Goal: Task Accomplishment & Management: Complete application form

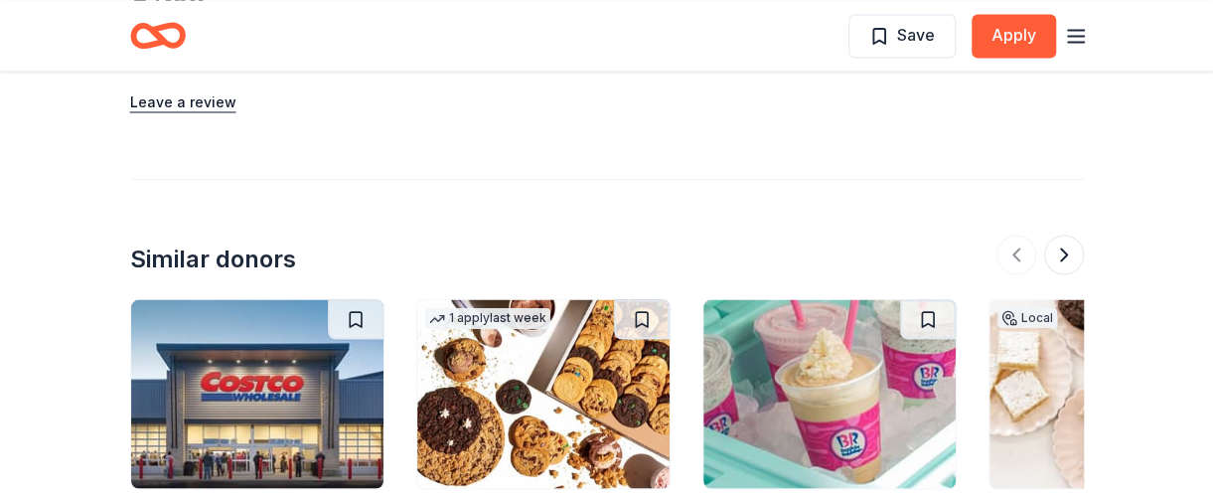
scroll to position [1669, 0]
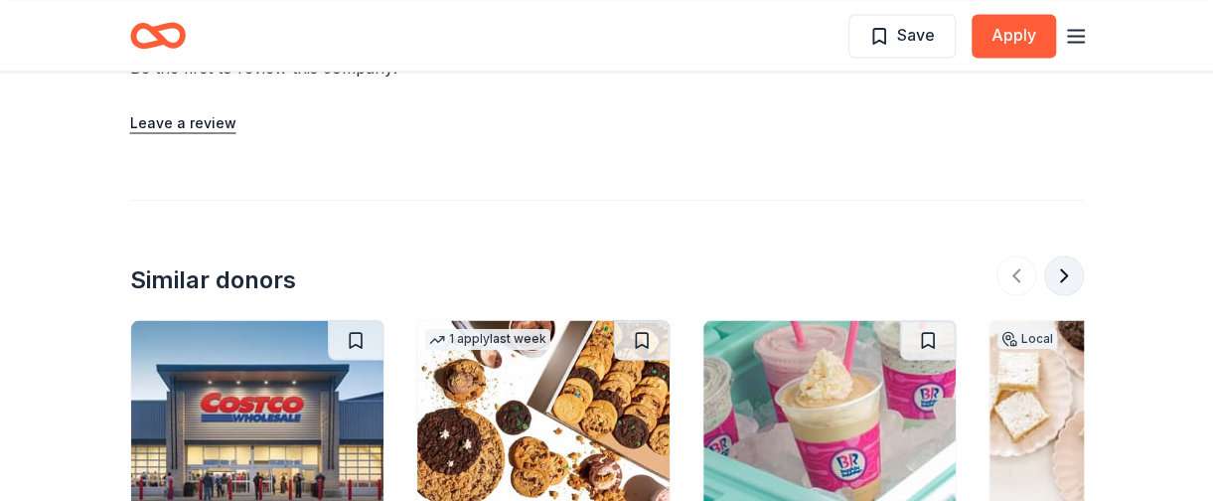
click at [1071, 277] on button at bounding box center [1064, 275] width 40 height 40
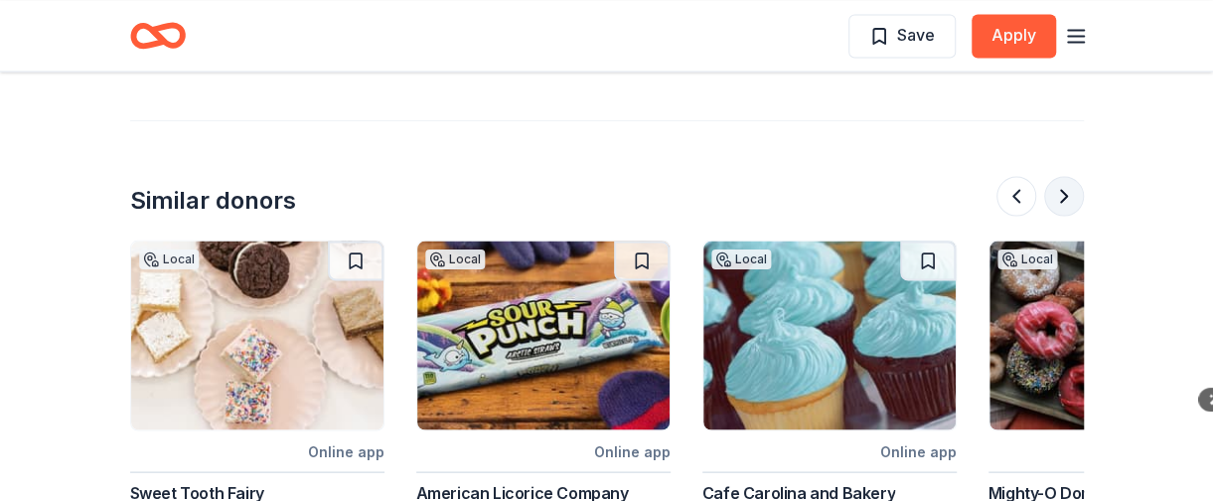
scroll to position [1788, 0]
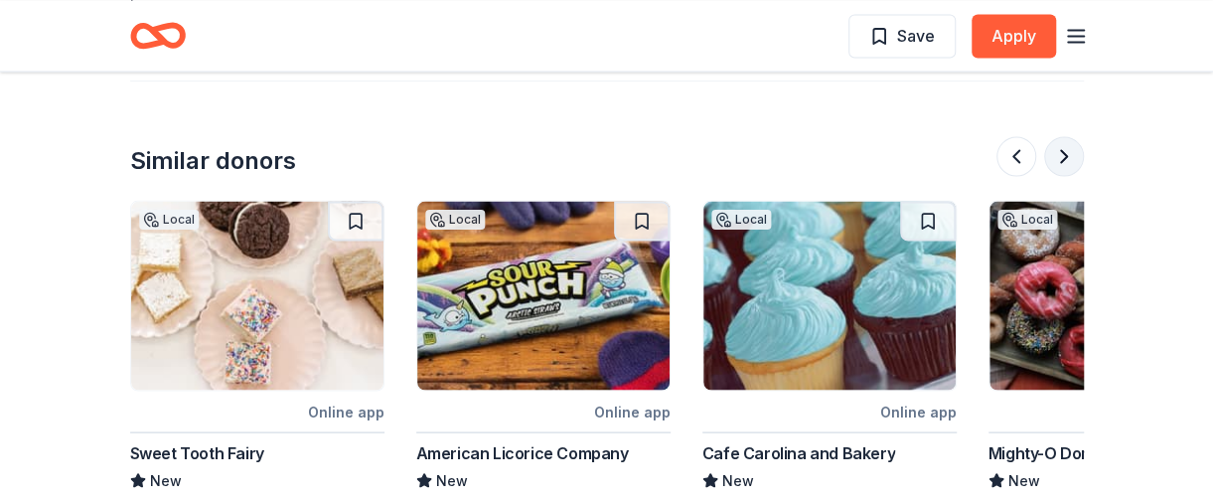
click at [1065, 165] on button at bounding box center [1064, 156] width 40 height 40
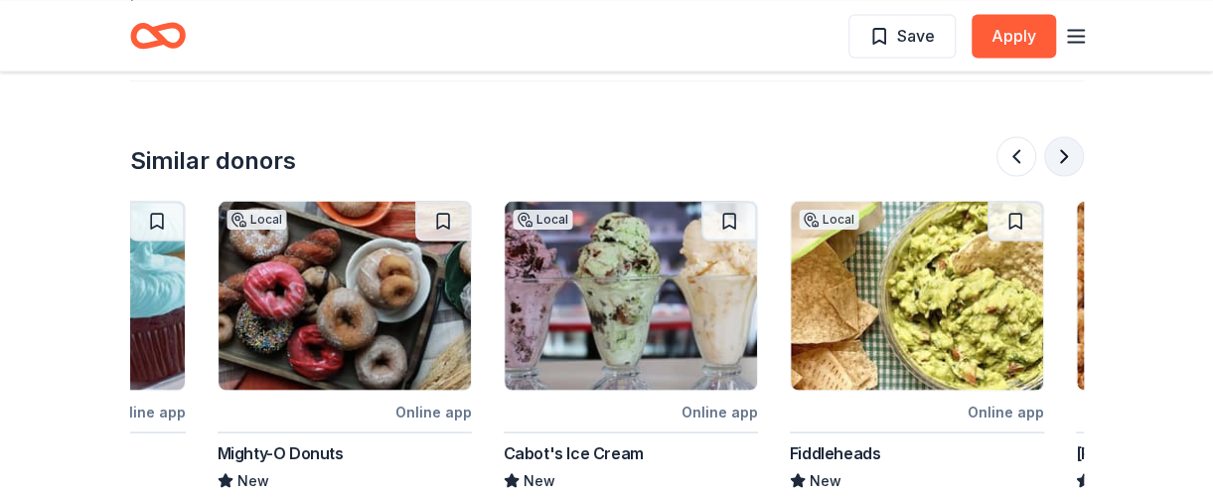
scroll to position [0, 1717]
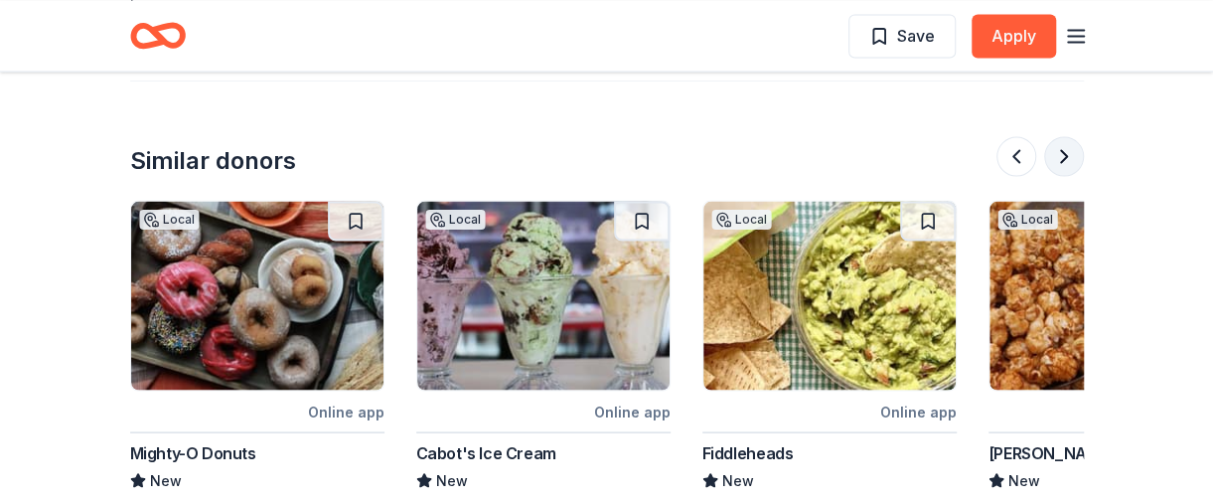
click at [1065, 164] on button at bounding box center [1064, 156] width 40 height 40
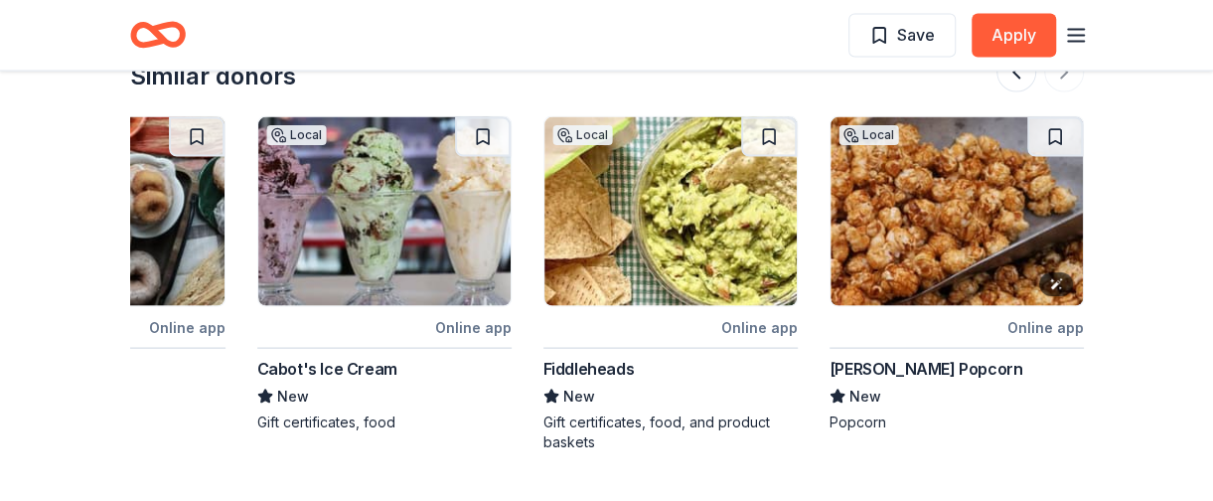
scroll to position [1868, 0]
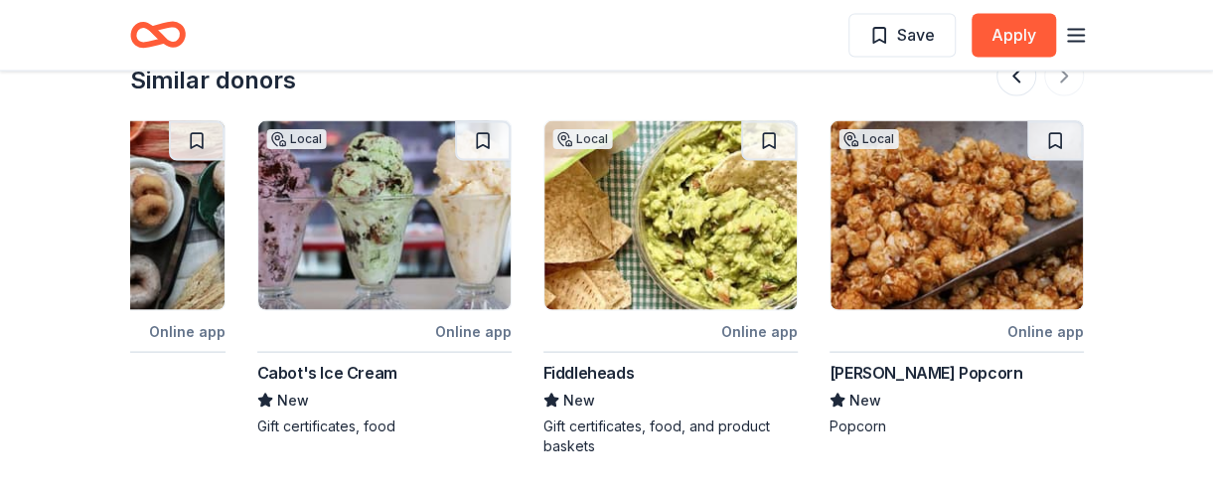
click at [600, 369] on div "Fiddleheads" at bounding box center [588, 373] width 91 height 24
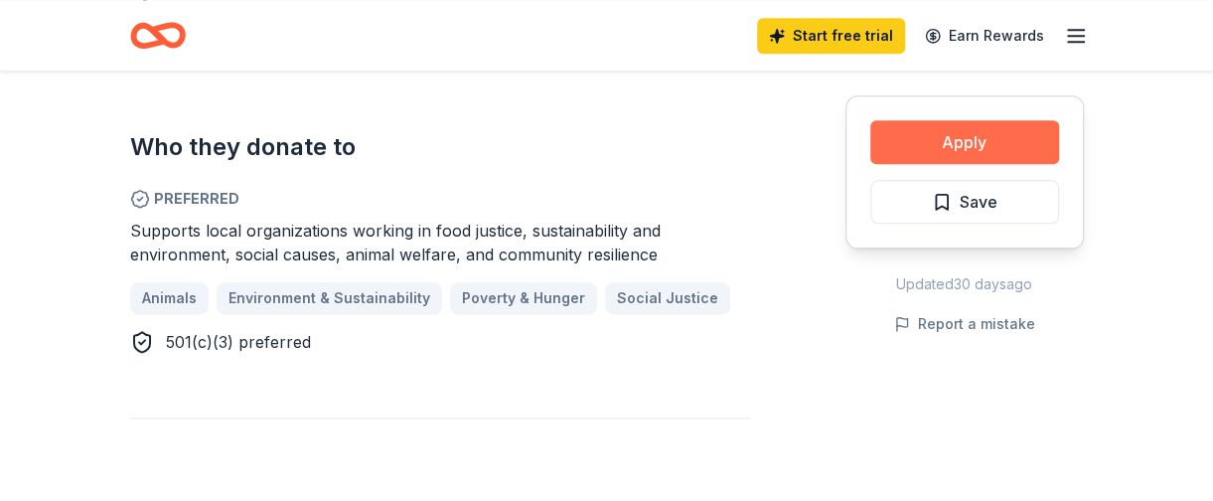
scroll to position [1073, 0]
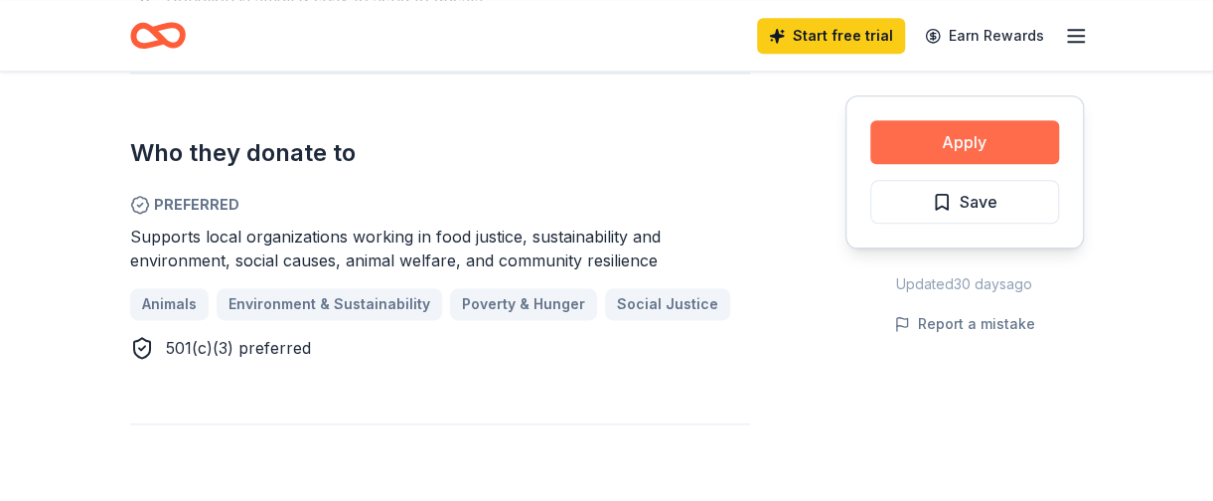
click at [954, 139] on button "Apply" at bounding box center [964, 142] width 189 height 44
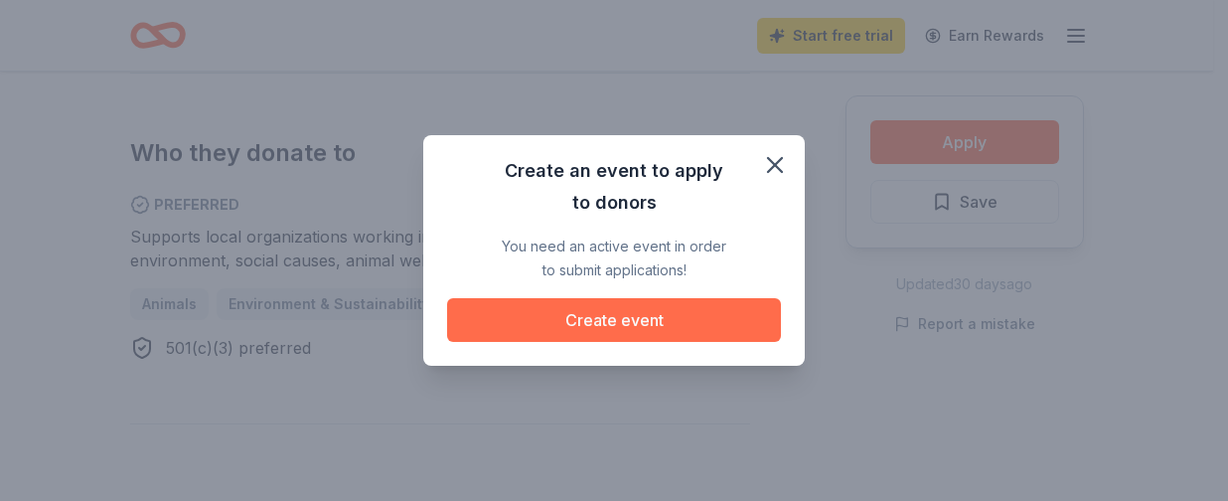
click at [632, 310] on button "Create event" at bounding box center [614, 320] width 334 height 44
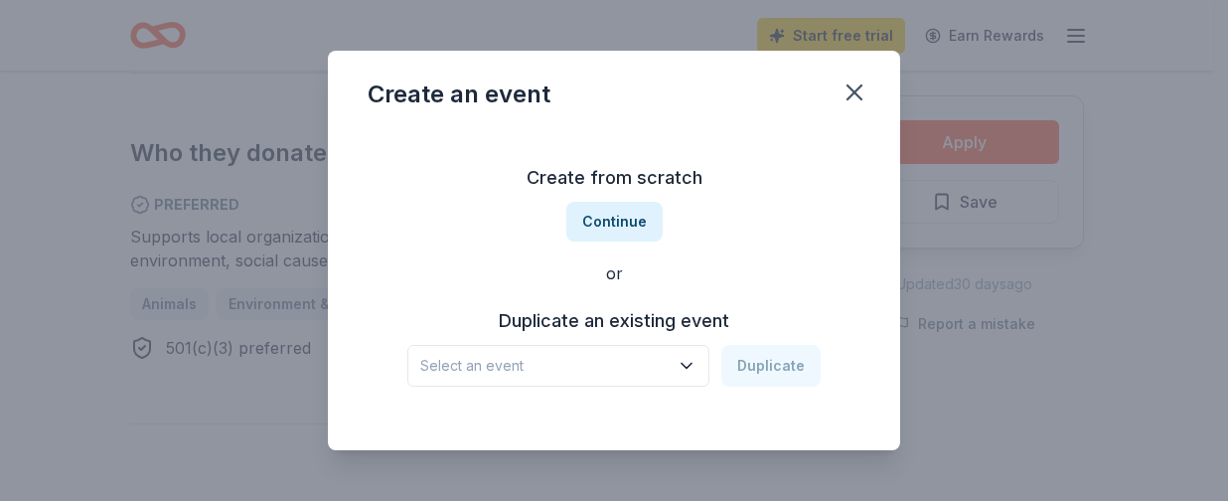
click at [683, 365] on icon "button" at bounding box center [687, 366] width 20 height 20
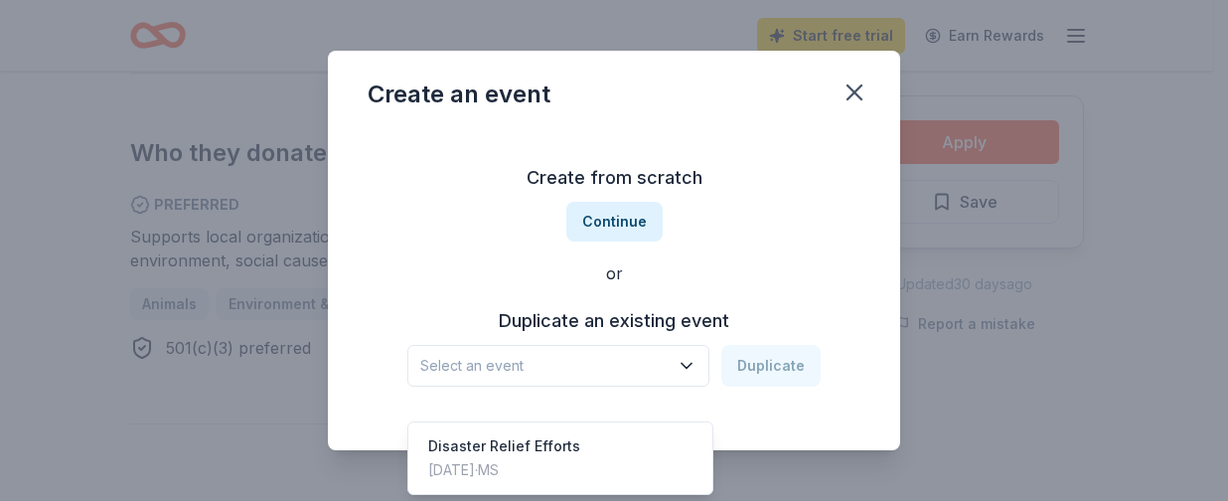
click at [631, 220] on div "Create from scratch Continue or Duplicate an existing event Select an event Dup…" at bounding box center [614, 274] width 493 height 288
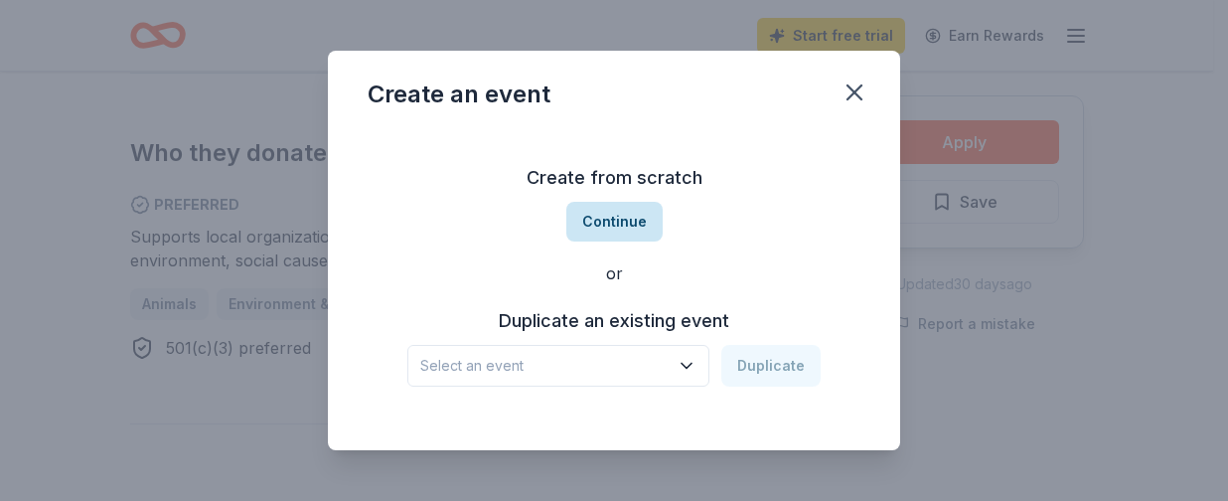
click at [630, 220] on button "Continue" at bounding box center [614, 222] width 96 height 40
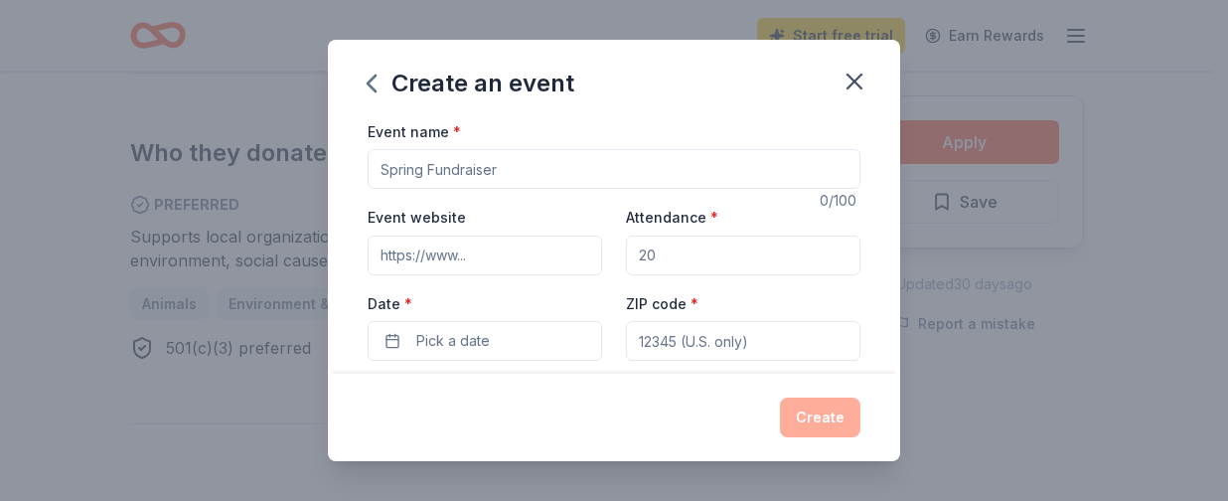
click at [521, 255] on input "Event website" at bounding box center [485, 255] width 234 height 40
click at [856, 84] on icon "button" at bounding box center [855, 82] width 14 height 14
